Goal: Transaction & Acquisition: Download file/media

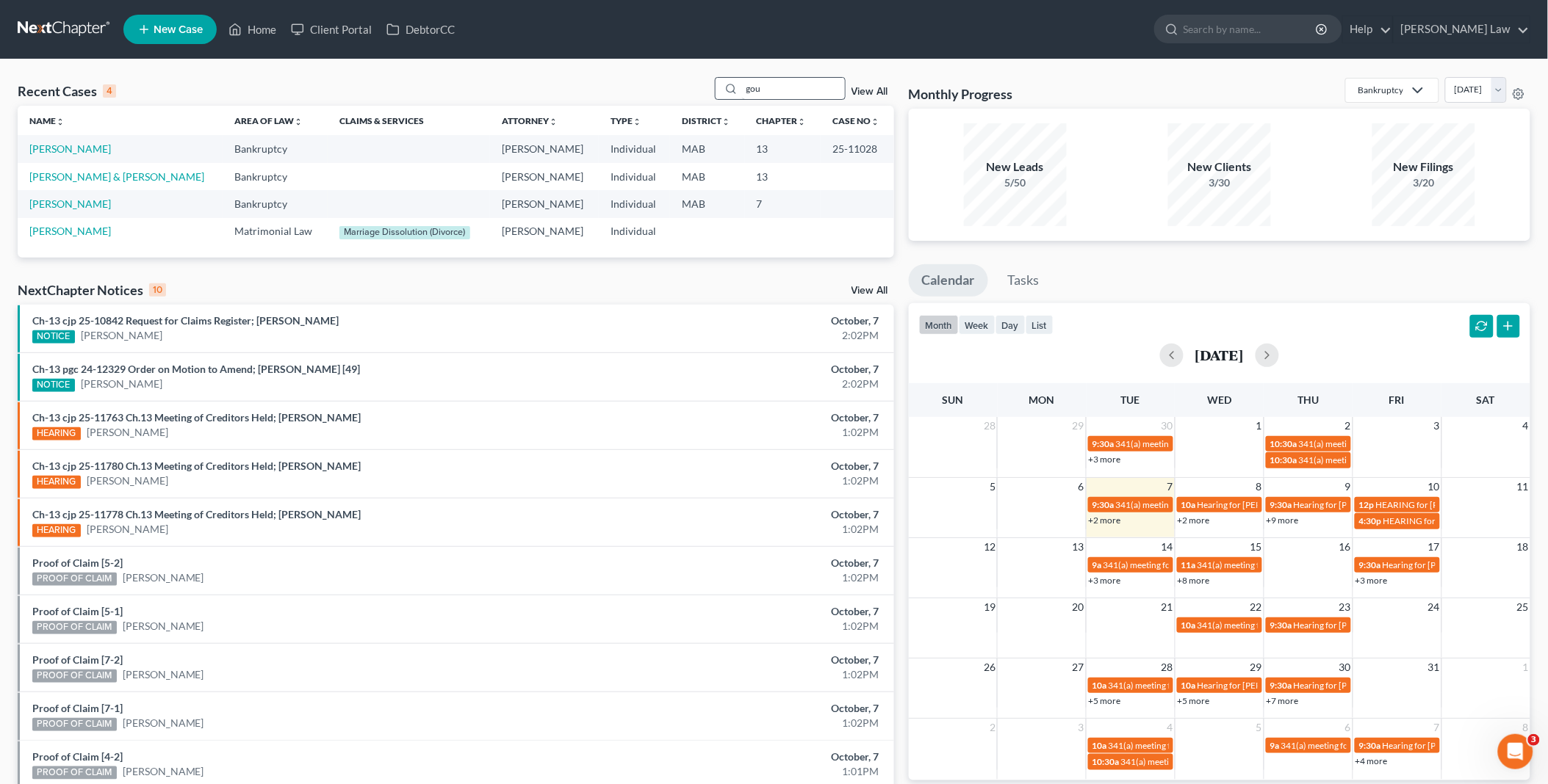
type input "gou"
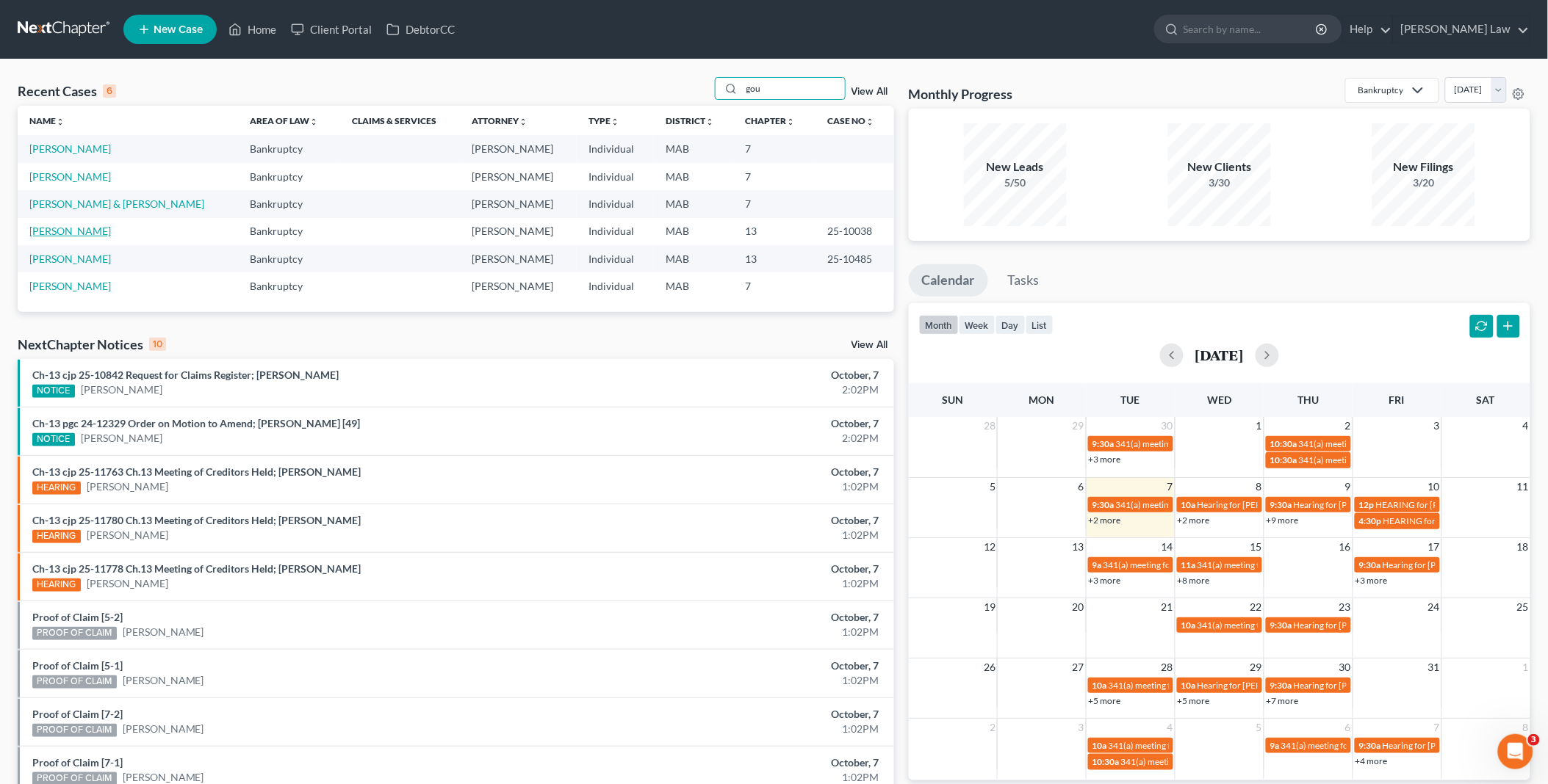
click at [67, 231] on link "[PERSON_NAME]" at bounding box center [70, 230] width 82 height 13
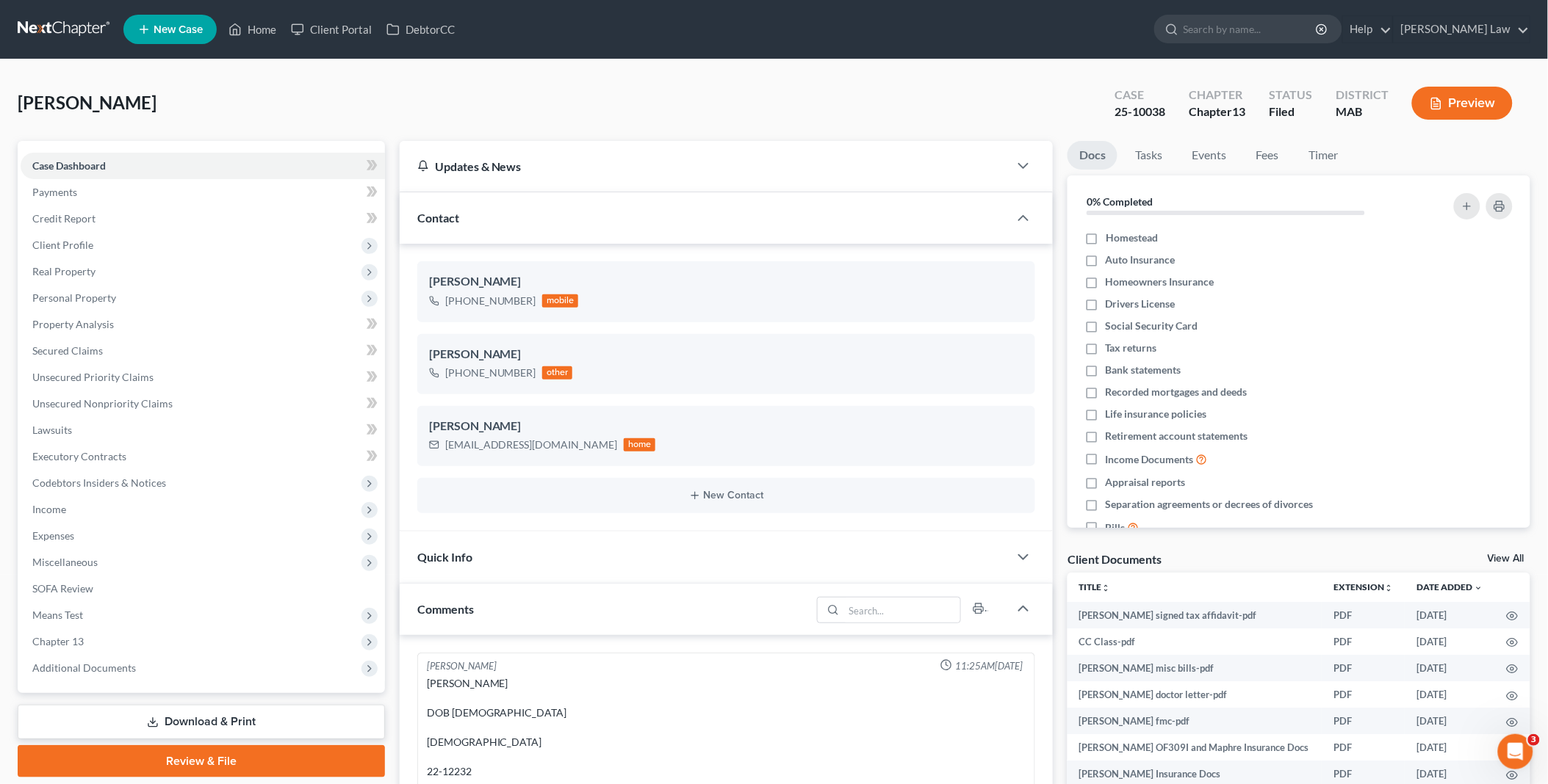
click at [1504, 552] on div "Client Documents View All" at bounding box center [1299, 562] width 463 height 22
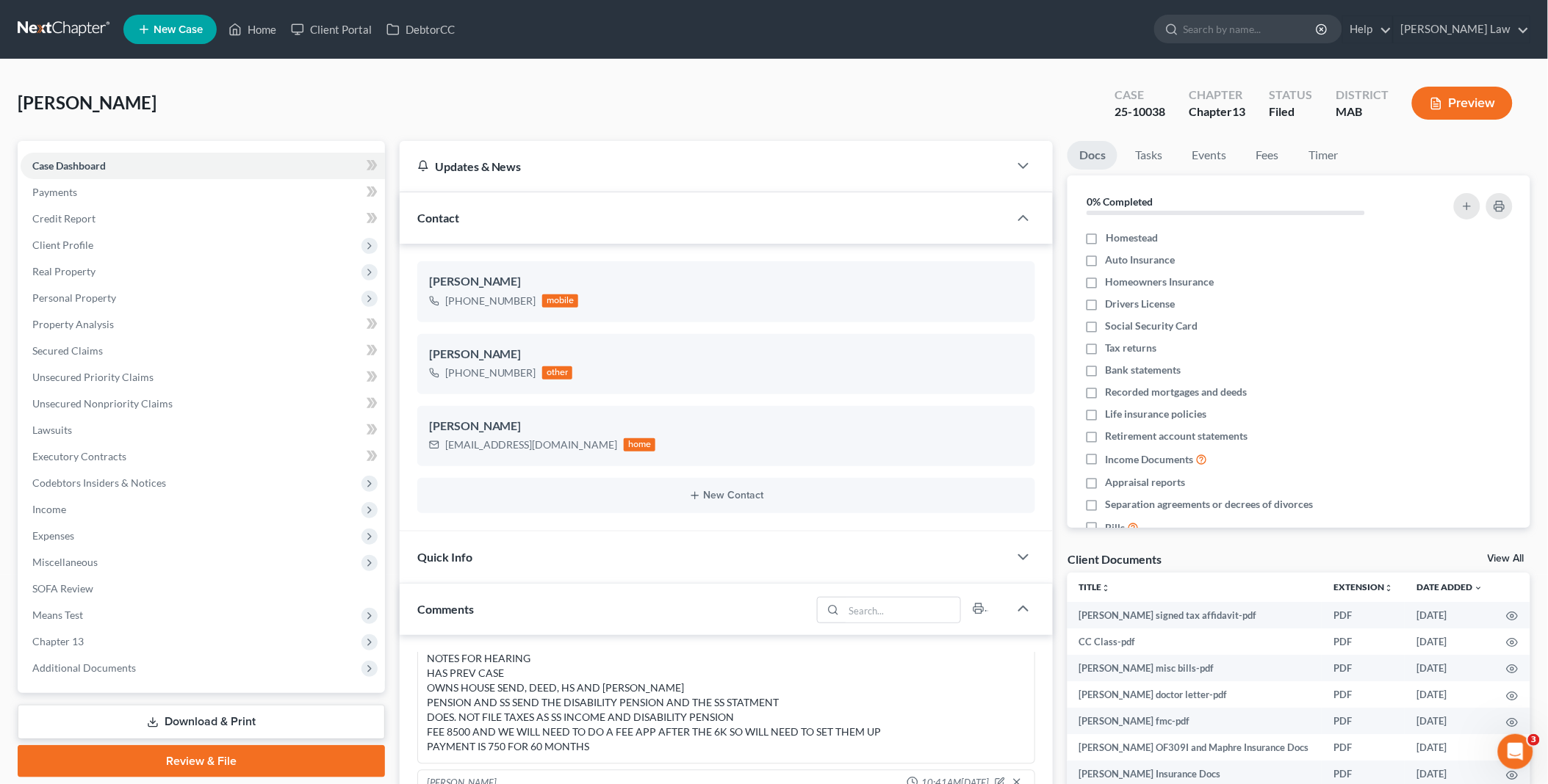
click at [1507, 553] on div "Client Documents View All" at bounding box center [1299, 562] width 463 height 22
click at [1500, 558] on link "View All" at bounding box center [1506, 558] width 36 height 10
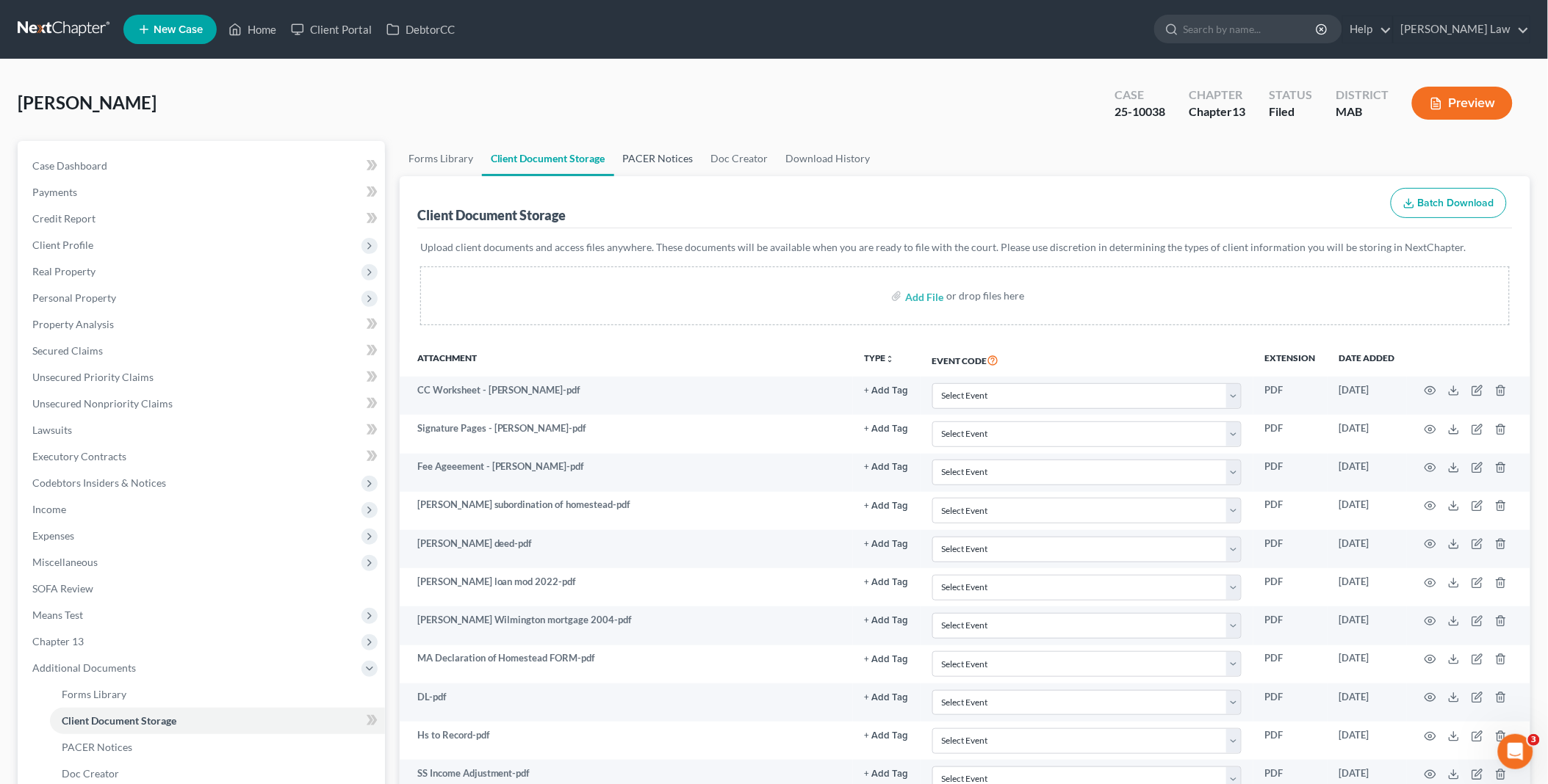
click at [651, 161] on link "PACER Notices" at bounding box center [657, 159] width 88 height 35
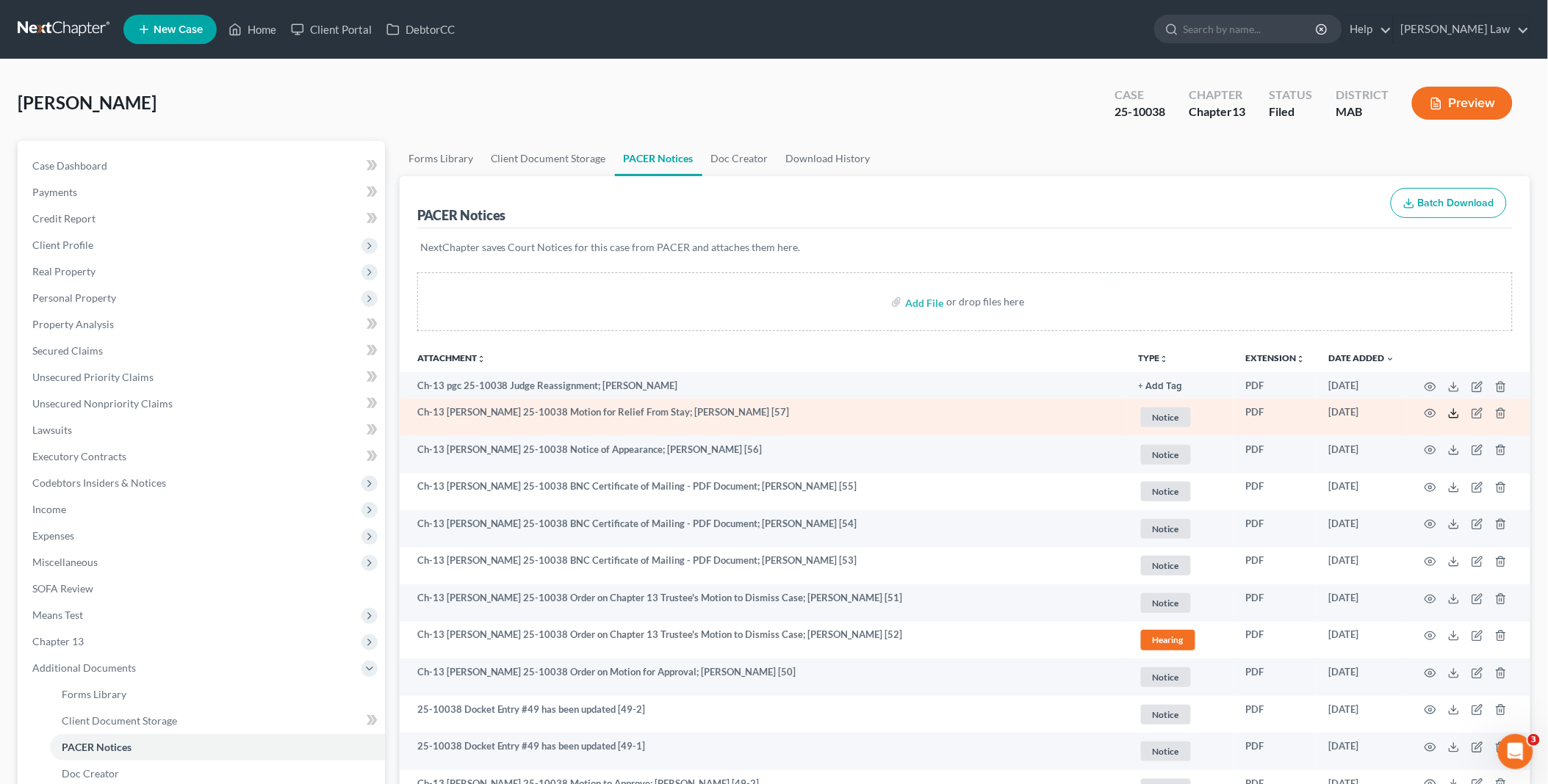
click at [1455, 411] on icon at bounding box center [1453, 414] width 12 height 12
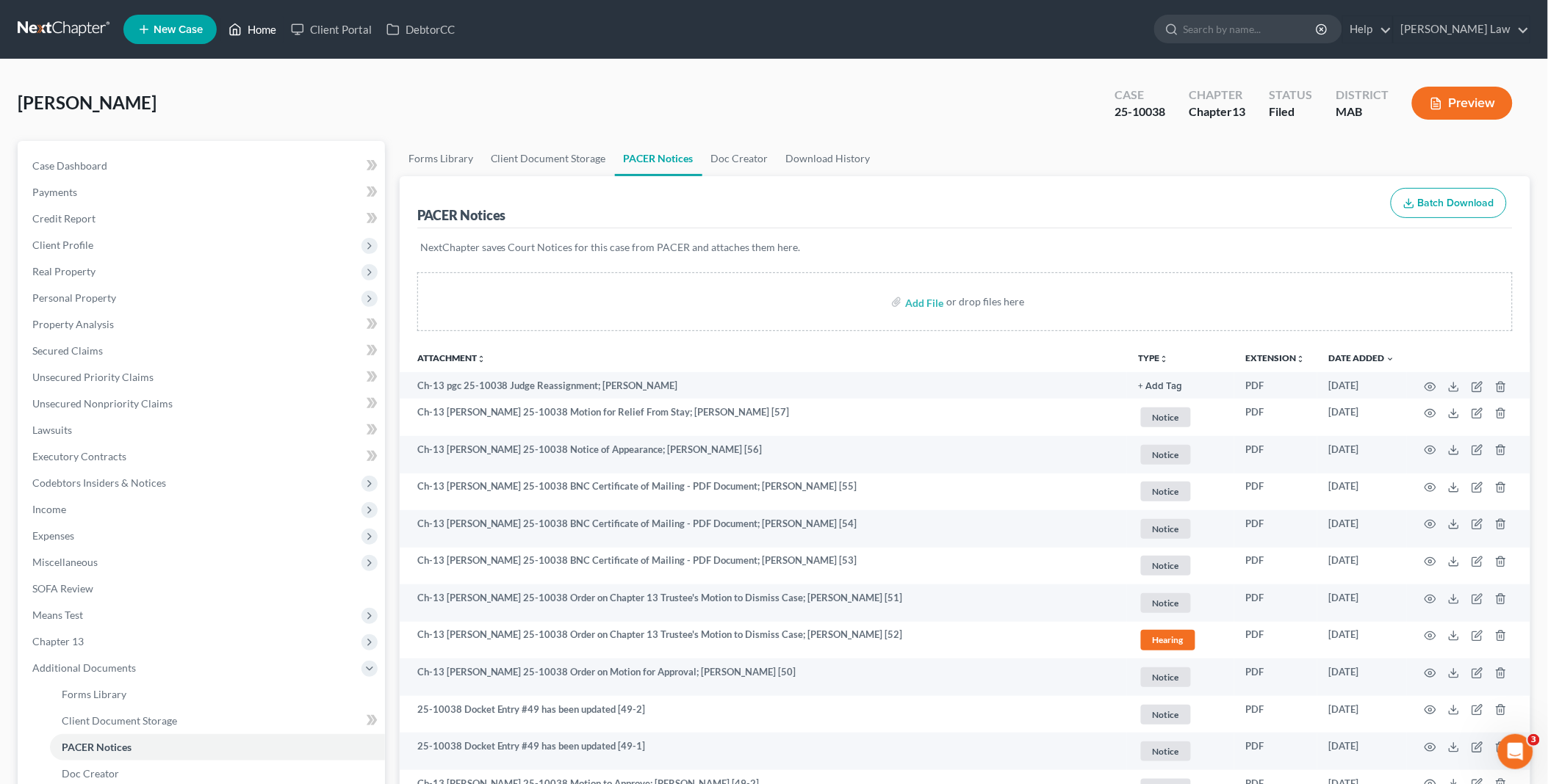
click at [282, 21] on link "Home" at bounding box center [251, 29] width 62 height 27
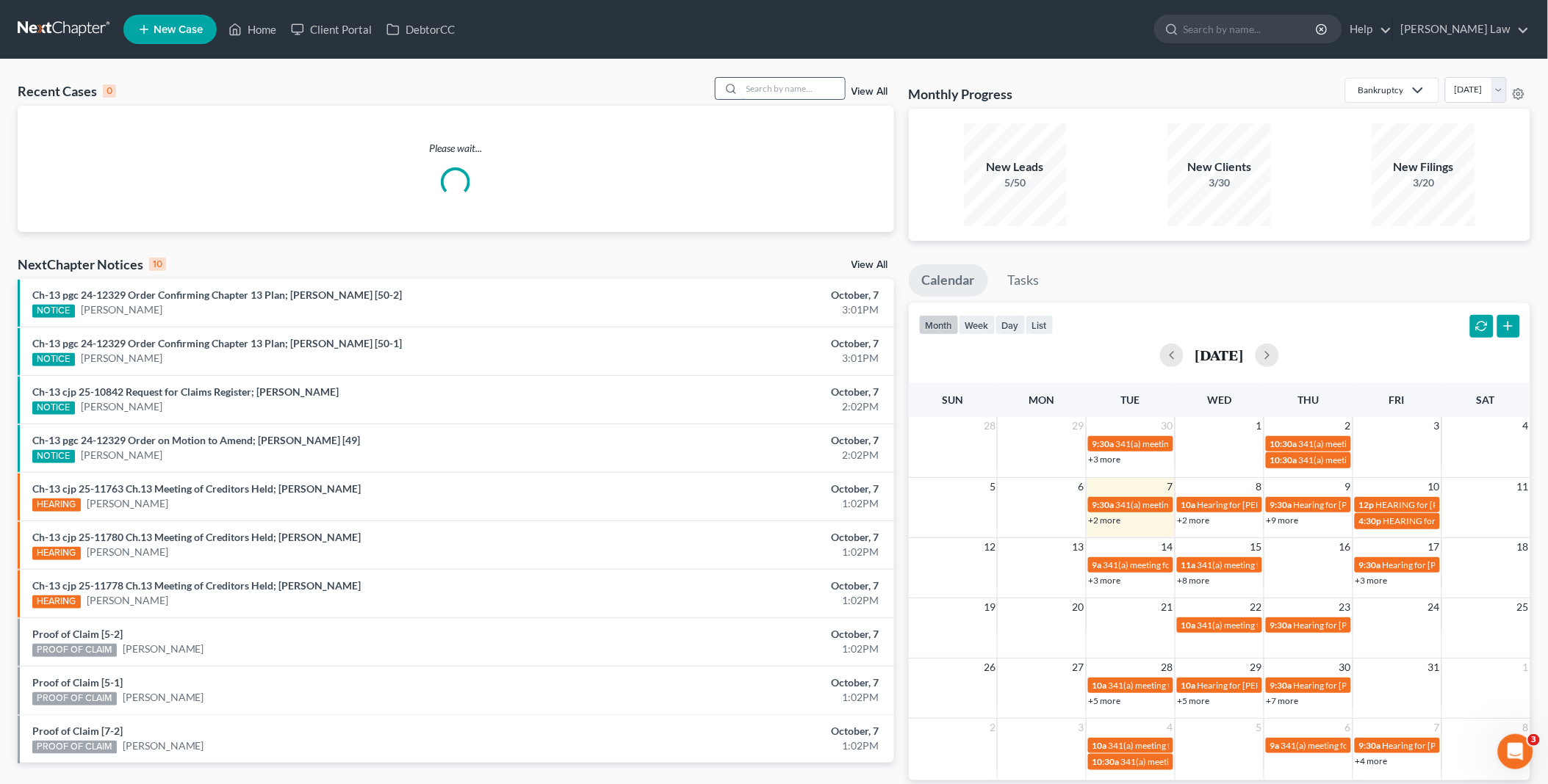
click at [819, 91] on input "search" at bounding box center [793, 89] width 102 height 22
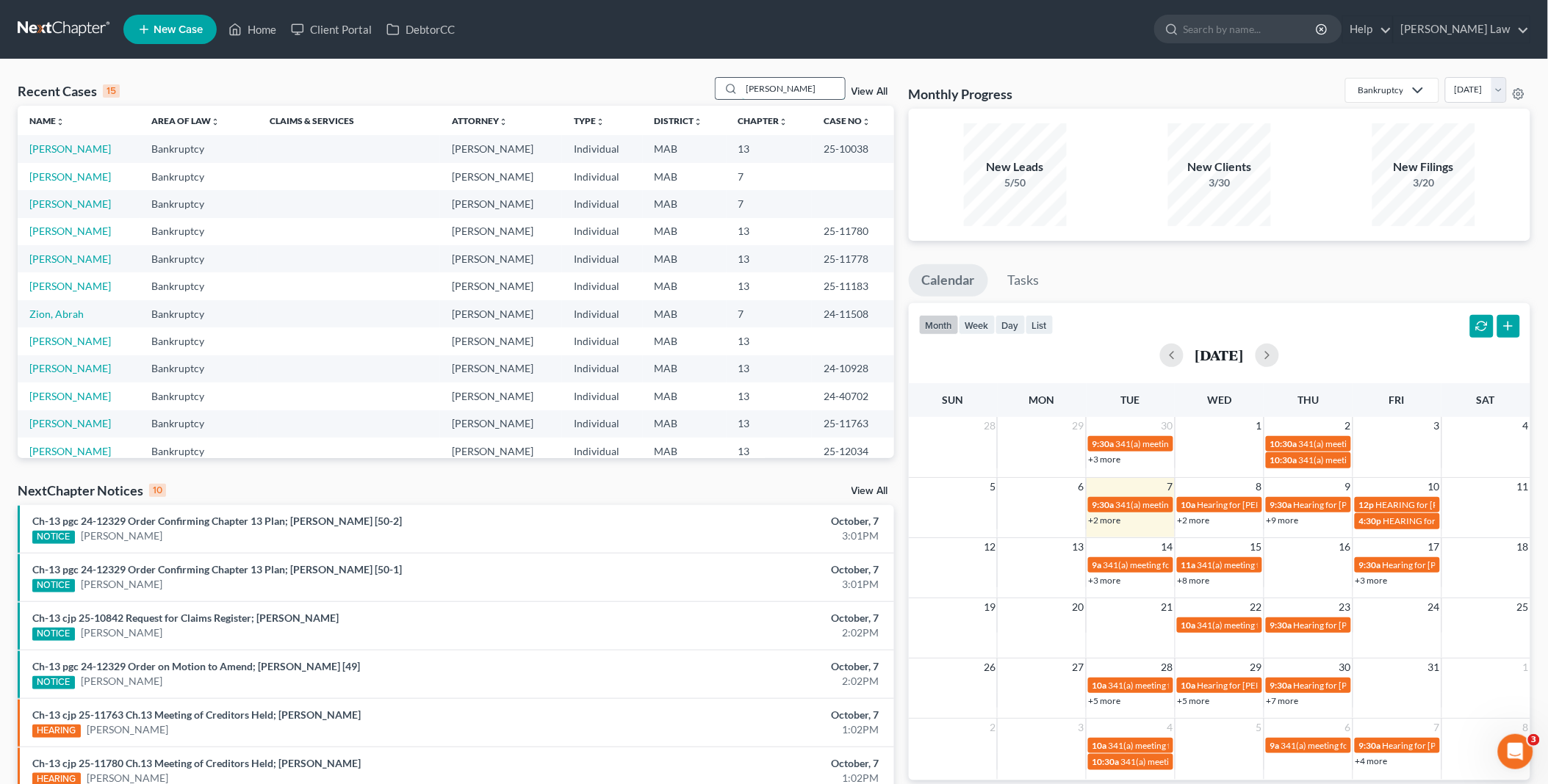
type input "[PERSON_NAME]"
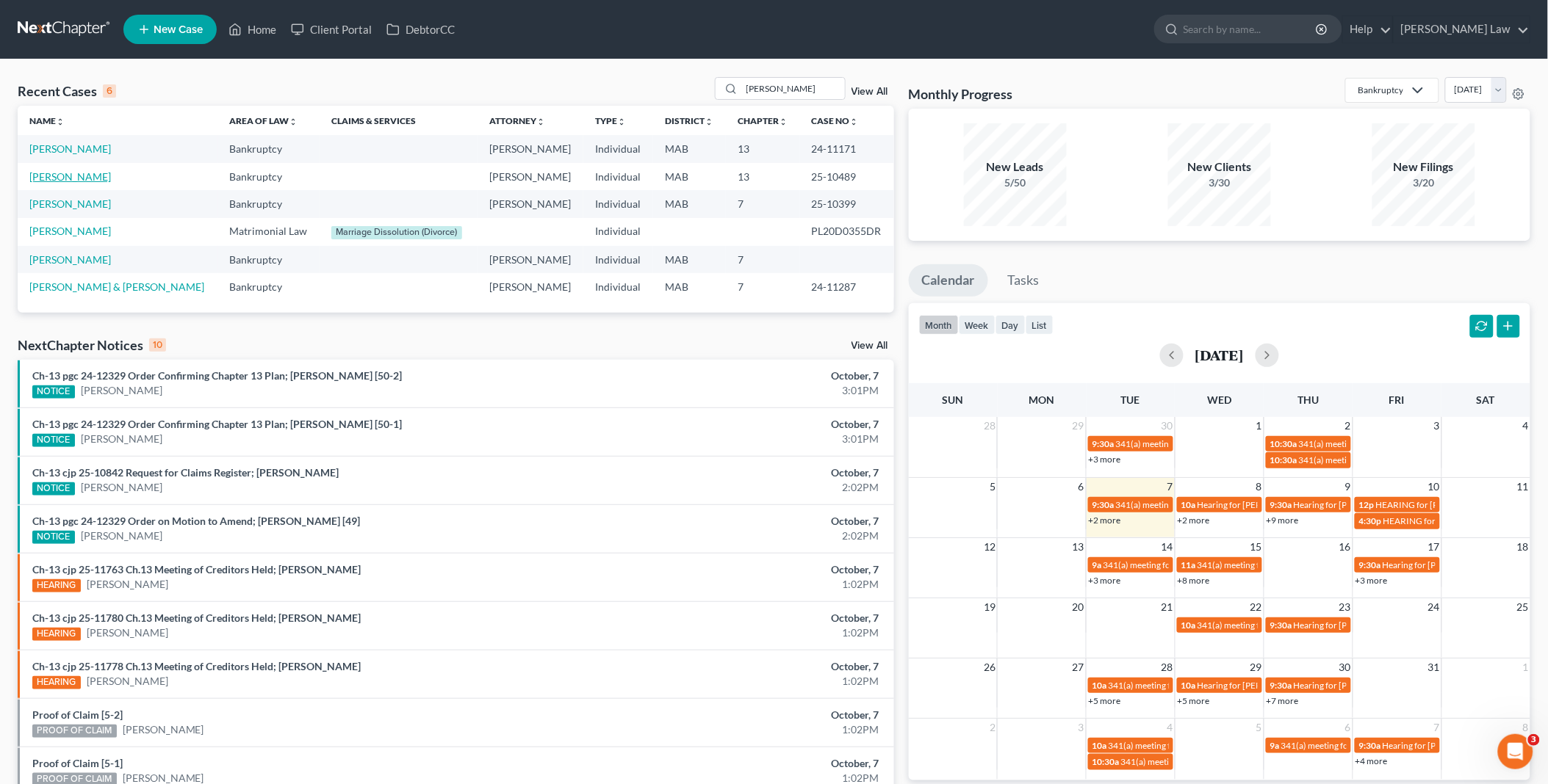
click at [54, 176] on link "[PERSON_NAME]" at bounding box center [70, 176] width 82 height 13
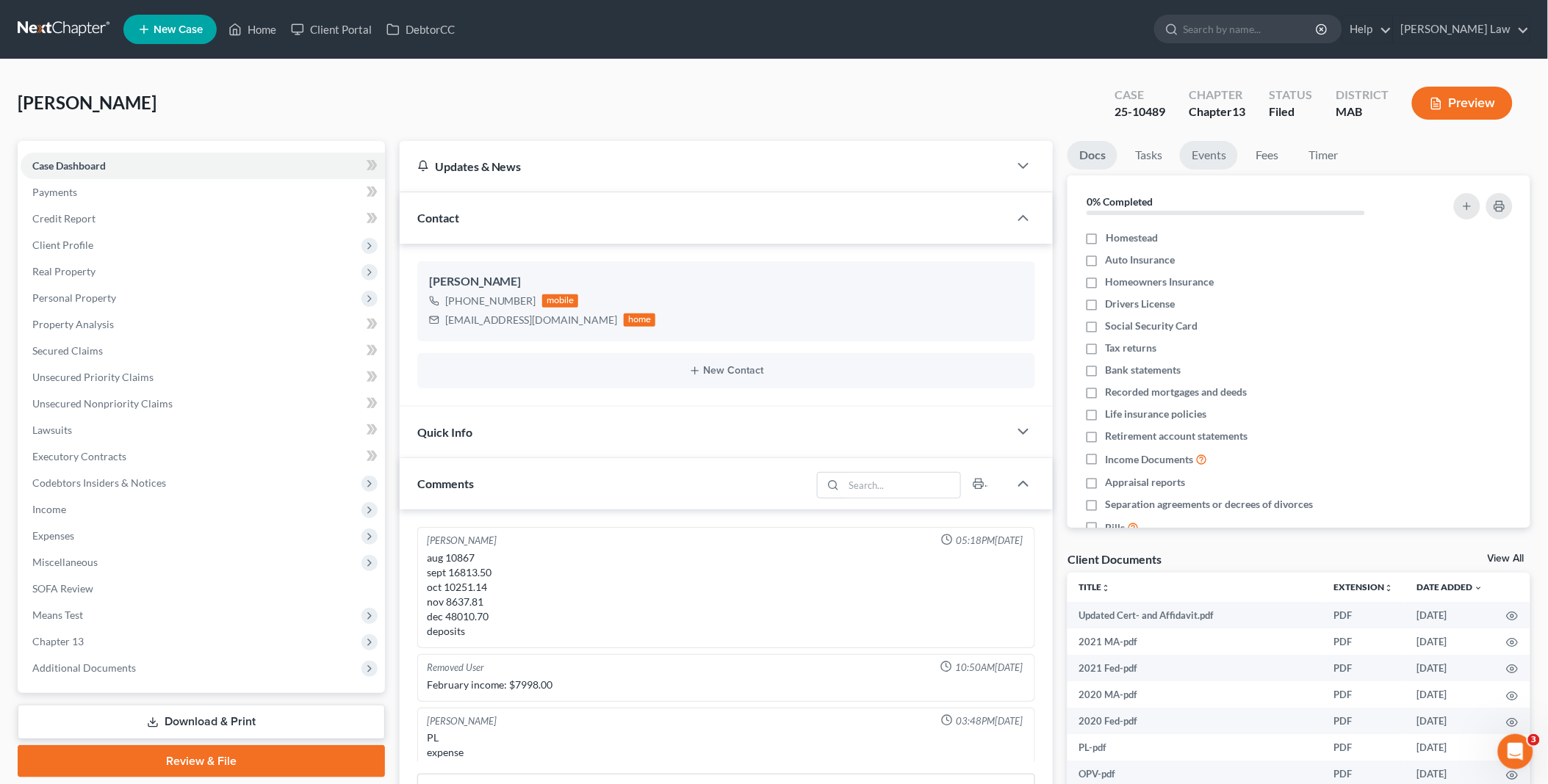
scroll to position [677, 0]
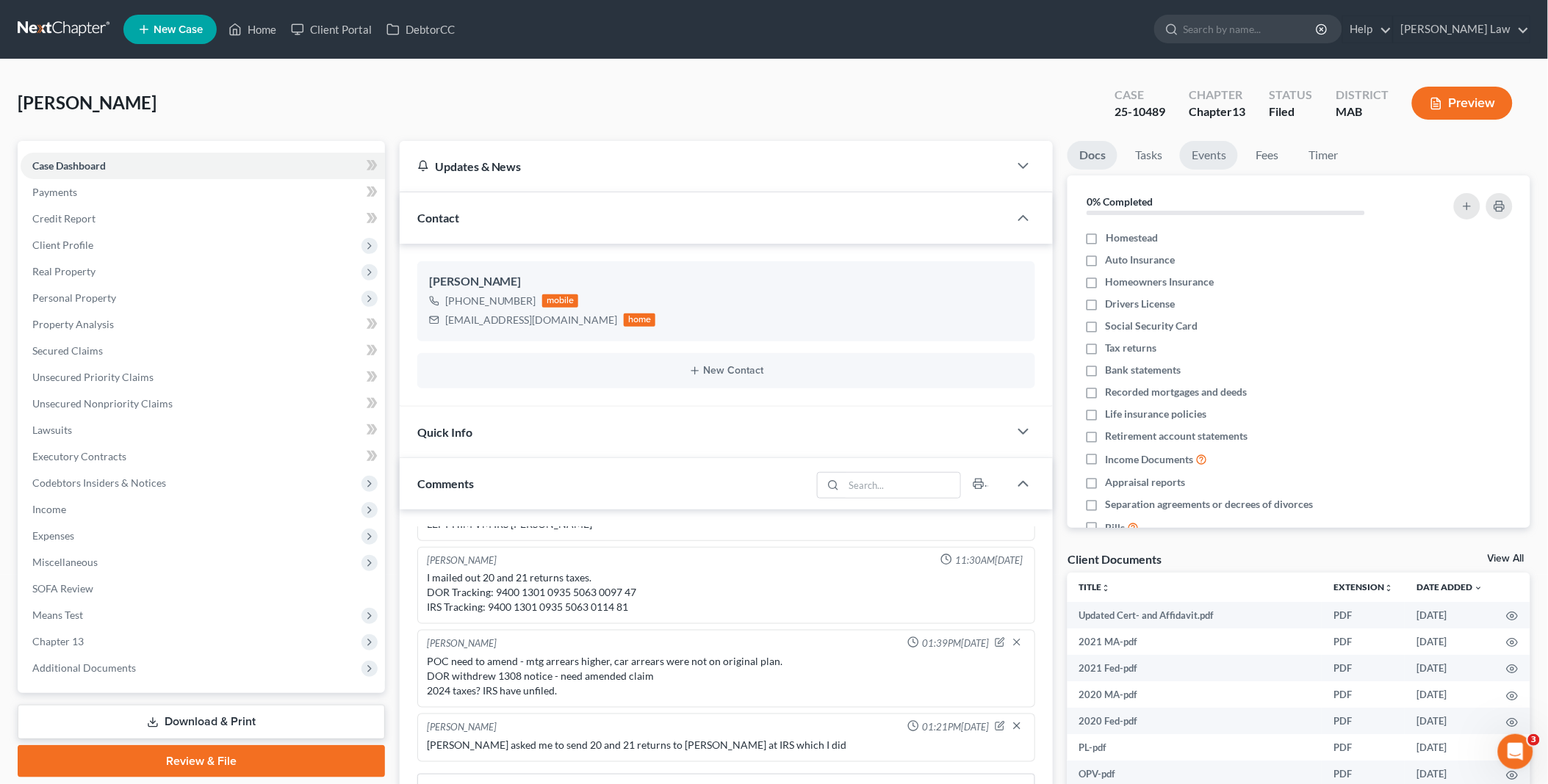
click at [1212, 160] on link "Events" at bounding box center [1208, 155] width 58 height 29
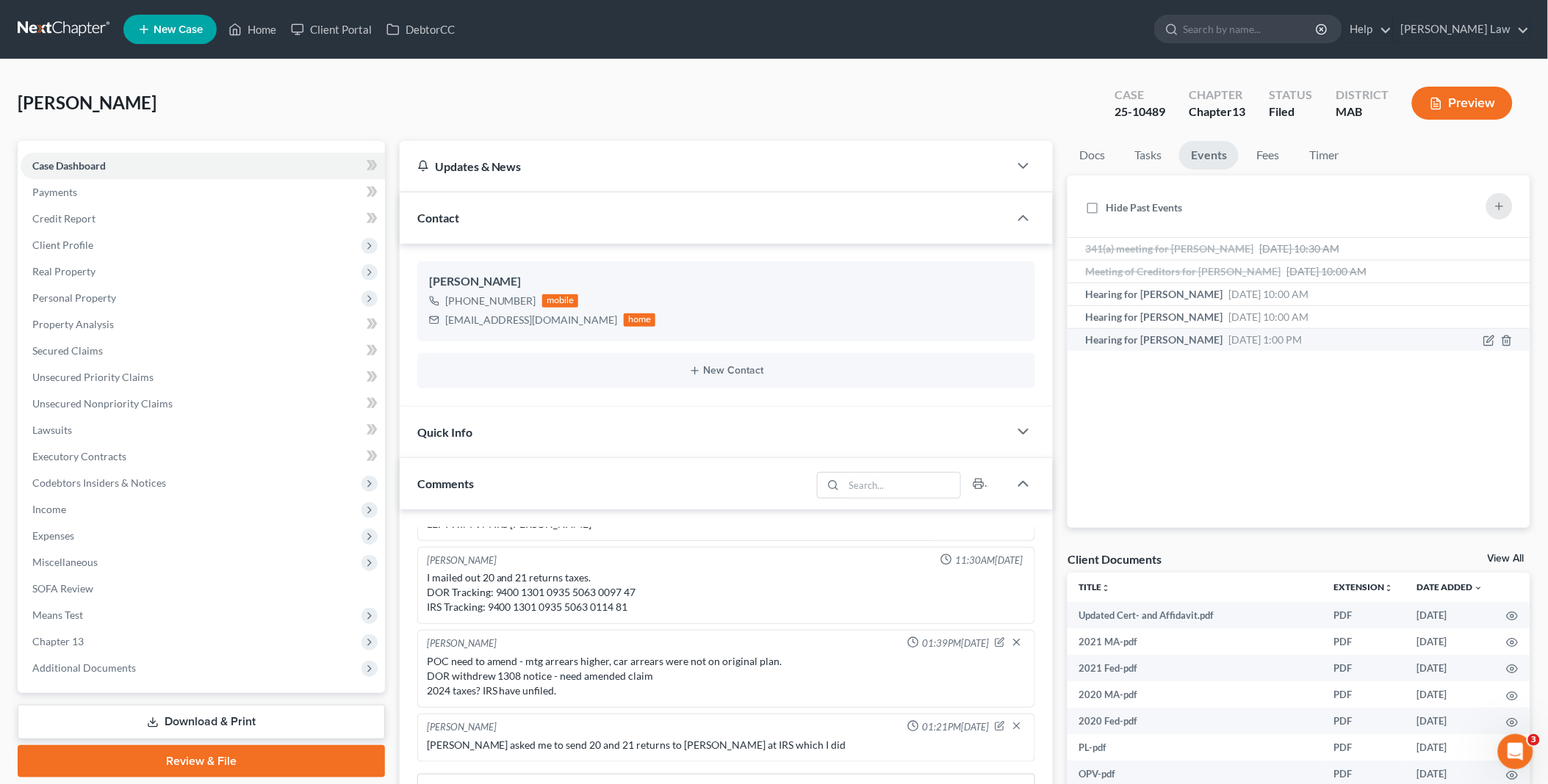
click at [1266, 338] on span "[DATE] 1:00 PM" at bounding box center [1264, 339] width 74 height 13
click at [1260, 319] on span "[DATE] 10:00 AM" at bounding box center [1267, 316] width 80 height 13
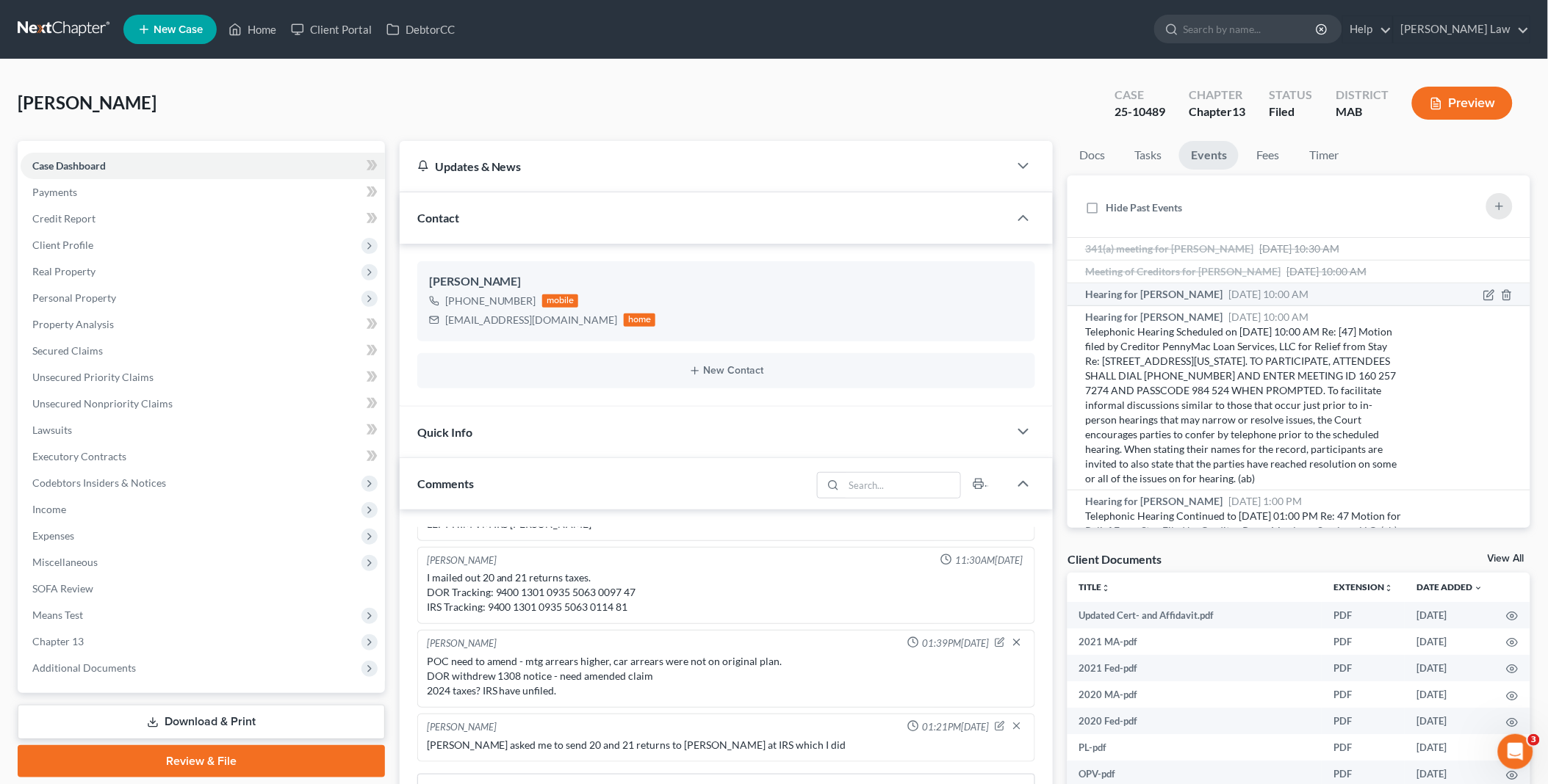
click at [1231, 300] on span "[DATE] 10:00 AM" at bounding box center [1267, 294] width 80 height 13
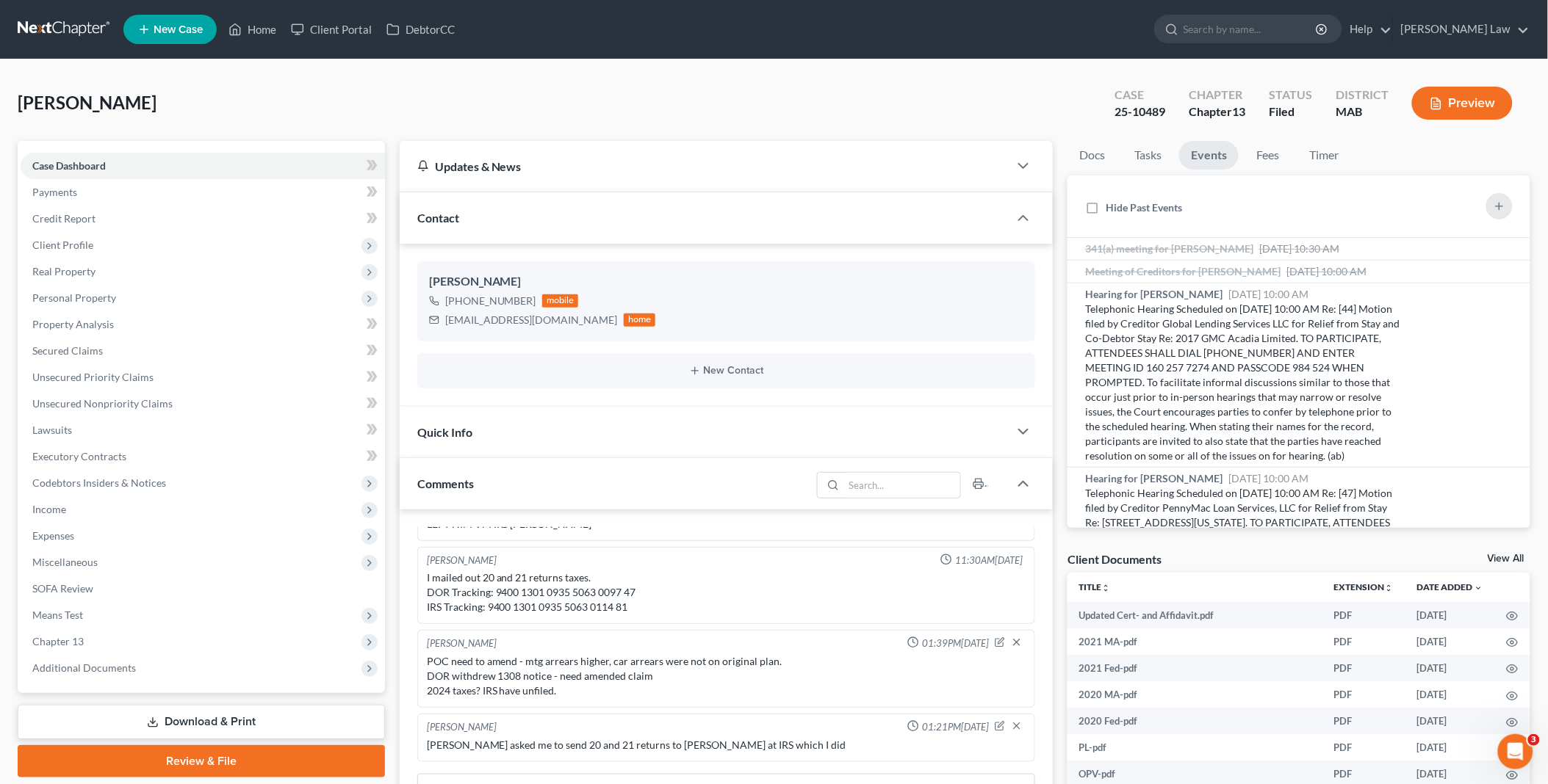
drag, startPoint x: 1494, startPoint y: 555, endPoint x: 1427, endPoint y: 524, distance: 73.8
click at [1494, 555] on link "View All" at bounding box center [1506, 558] width 36 height 10
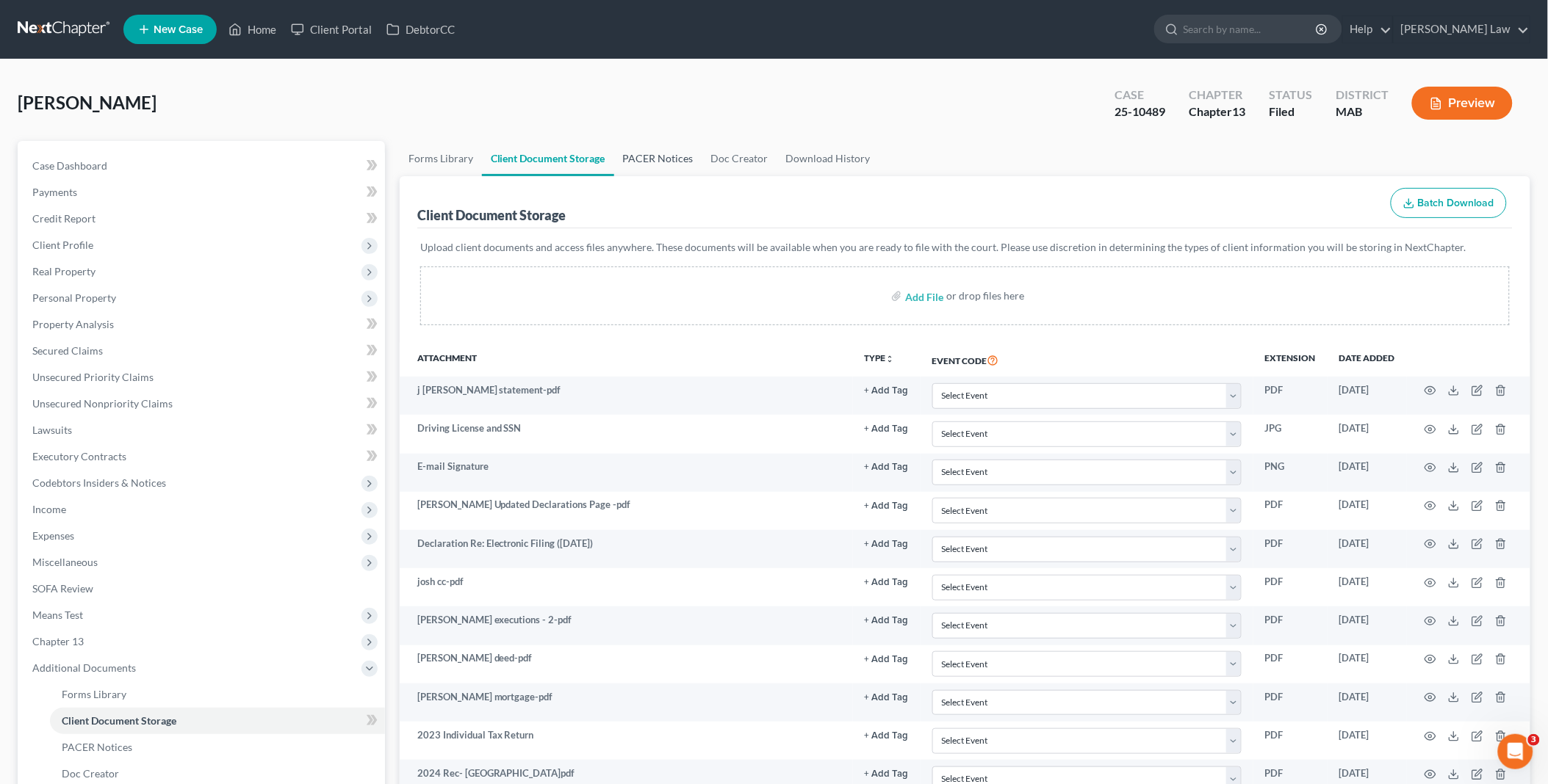
click at [645, 160] on link "PACER Notices" at bounding box center [657, 159] width 88 height 35
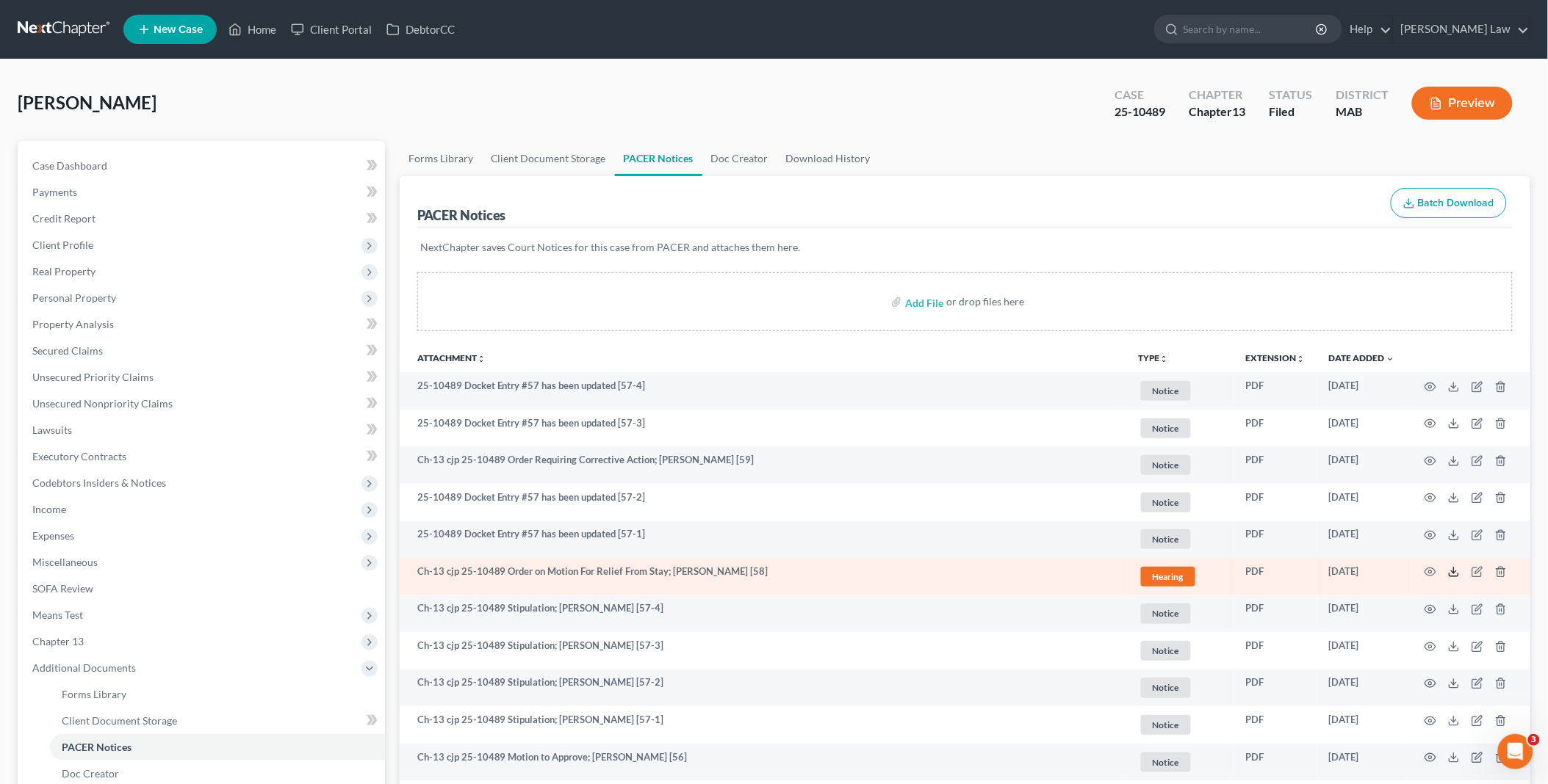
click at [1455, 574] on icon at bounding box center [1453, 572] width 12 height 12
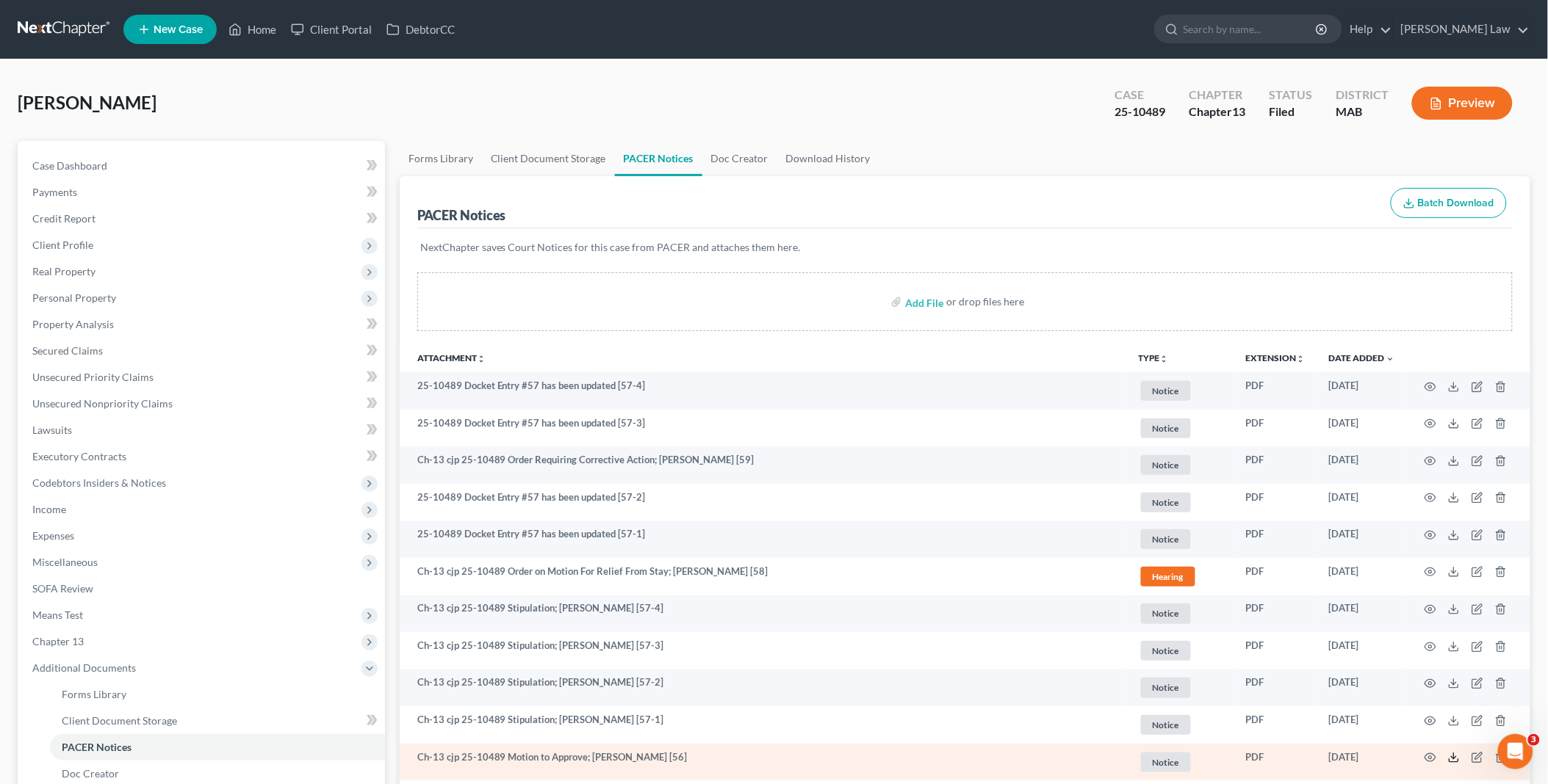
click at [1452, 757] on polyline at bounding box center [1453, 758] width 5 height 2
click at [1451, 760] on icon at bounding box center [1453, 757] width 12 height 12
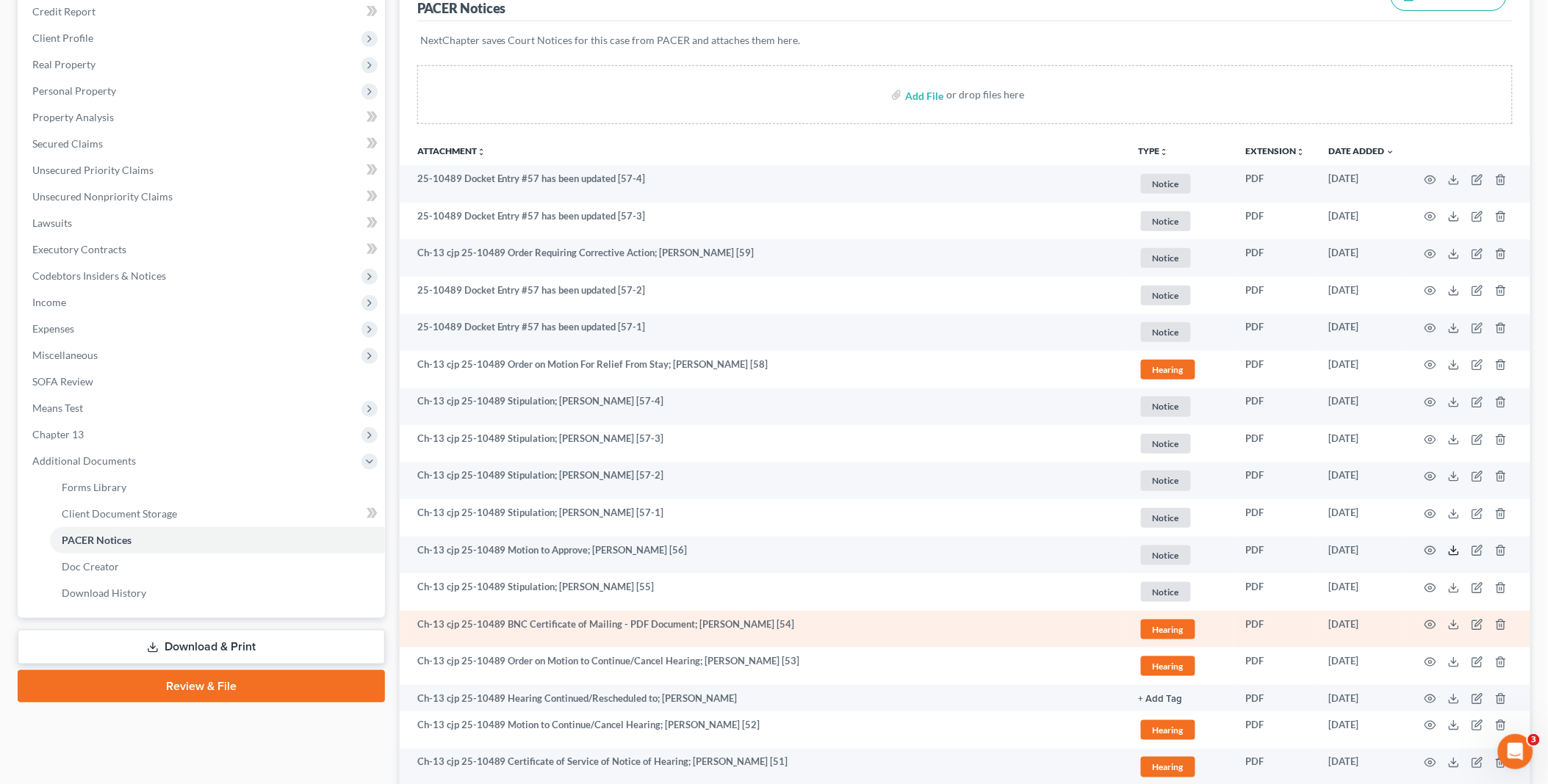
scroll to position [244, 0]
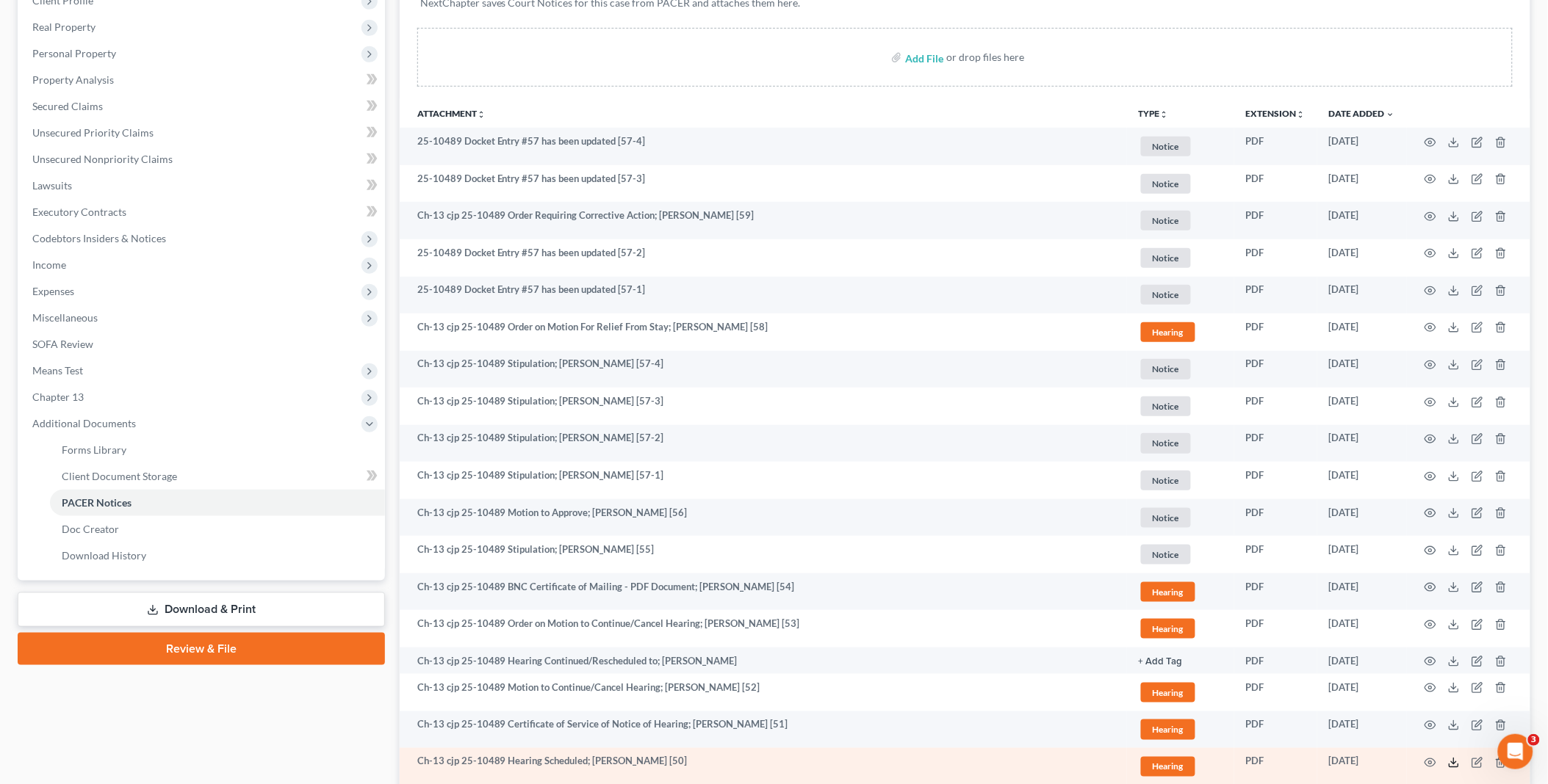
click at [1456, 762] on icon at bounding box center [1453, 763] width 12 height 12
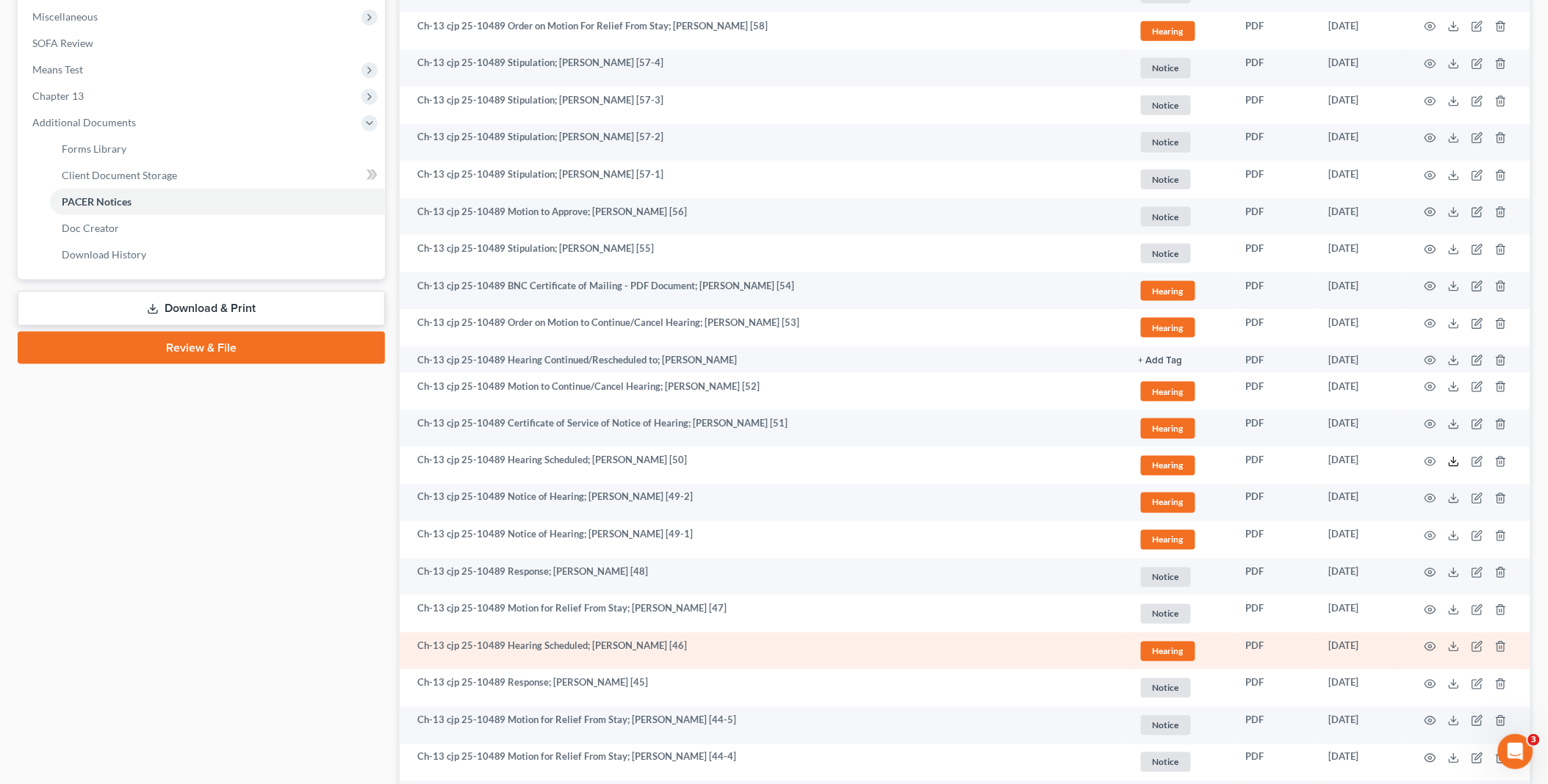
scroll to position [570, 0]
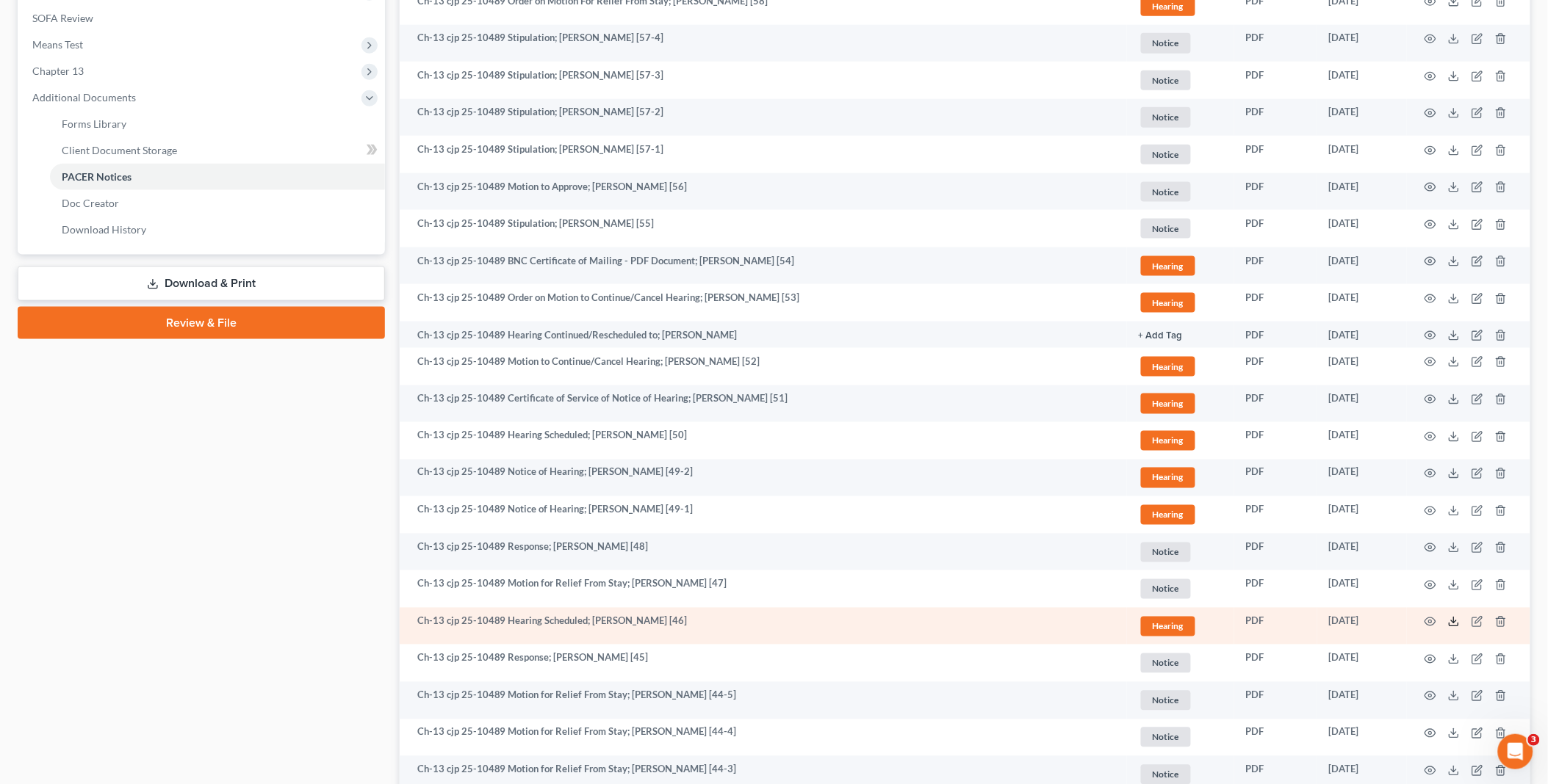
click at [1453, 621] on polyline at bounding box center [1453, 622] width 5 height 2
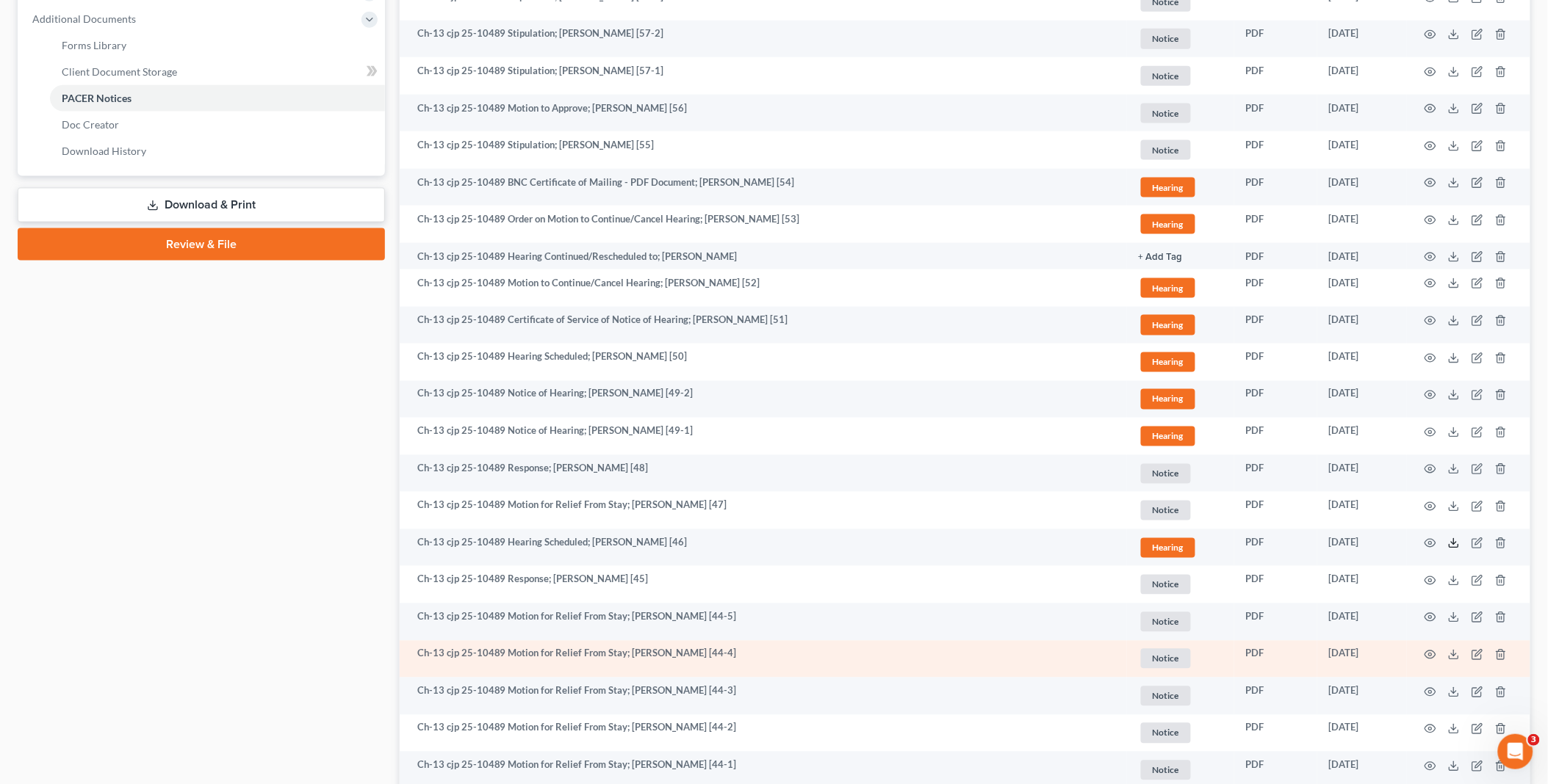
scroll to position [652, 0]
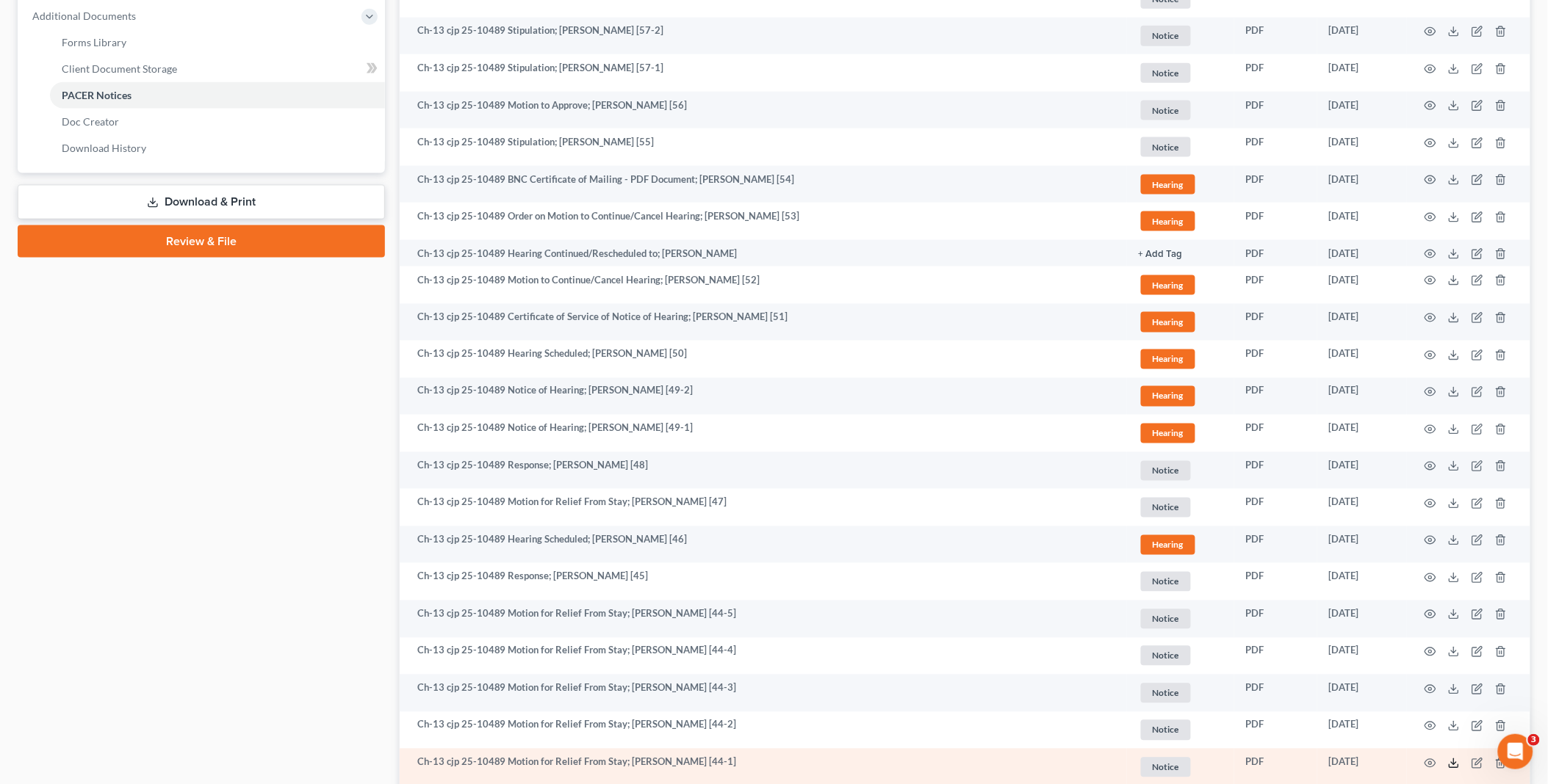
click at [1448, 764] on icon at bounding box center [1453, 763] width 12 height 12
